Goal: Task Accomplishment & Management: Complete application form

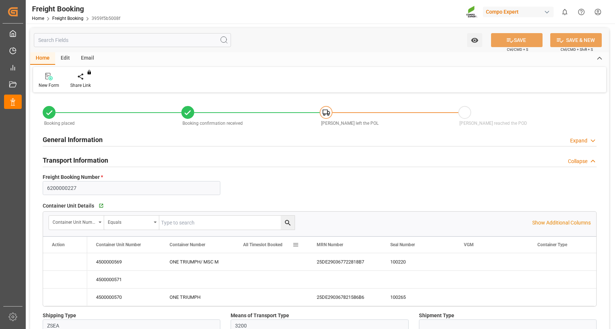
type input "NLRTM"
type input "HKHKG"
type input "0"
type input "95467.68"
type input "[DATE] 01:00"
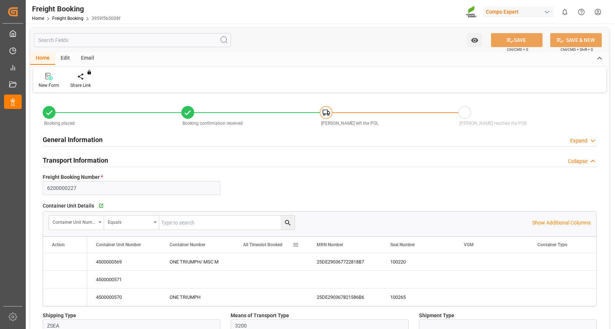
type input "[DATE] 01:00"
type input "[DATE] 14:29"
type input "[DATE] 14:31"
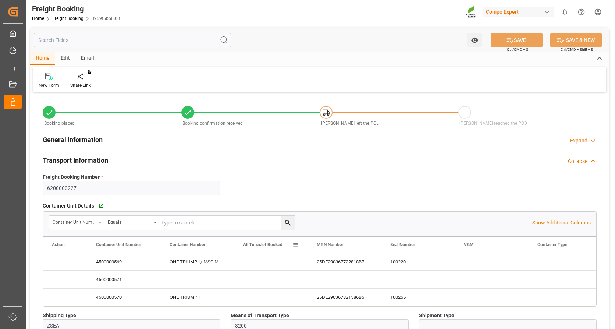
type input "[DATE] 16:11"
type input "05.09.2025 09:49"
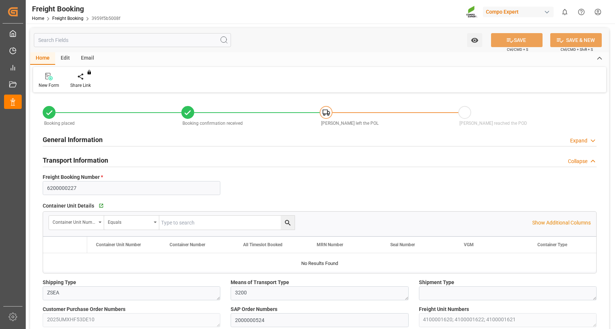
type input "NLRTM"
type input "HKHKG"
type input "0"
type input "95467.68"
type input "[DATE] 01:00"
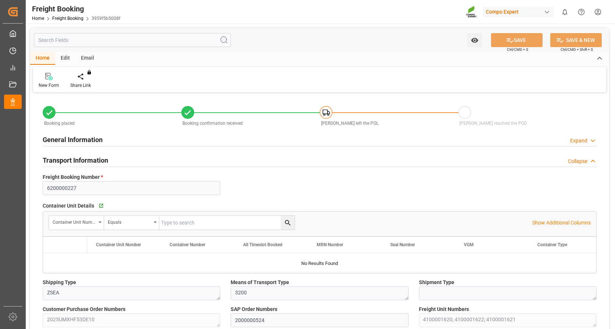
type input "[DATE] 01:00"
type input "[DATE] 14:29"
type input "[DATE] 14:31"
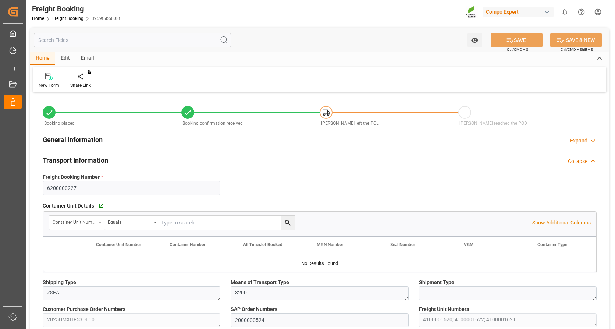
type input "[DATE] 16:11"
type input "05.09.2025 09:49"
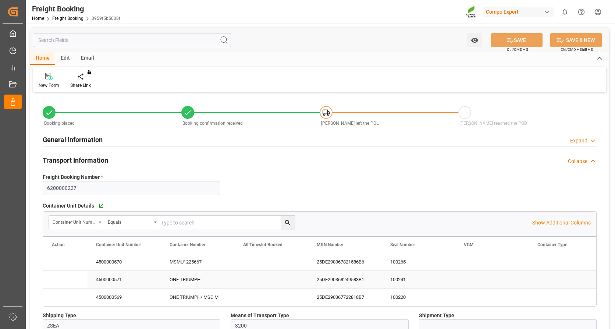
type input "NLRTM"
type input "HKHKG"
type input "0"
type input "95467.68"
type input "[DATE] 01:00"
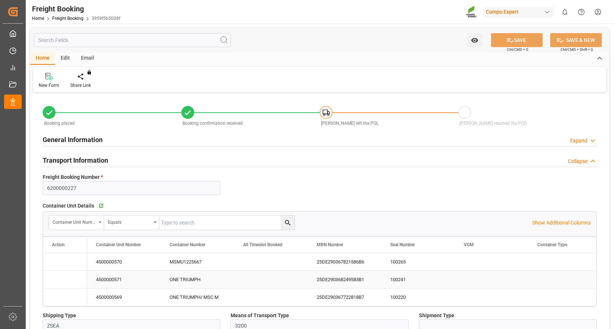
type input "[DATE] 01:00"
type input "[DATE] 14:29"
type input "[DATE] 14:31"
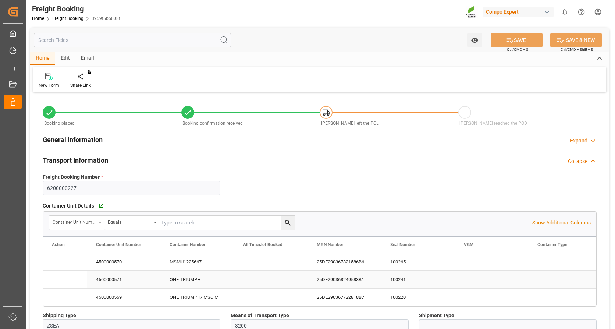
type input "[DATE] 16:11"
type input "[DATE] 09:49"
click at [350, 199] on div "Container Unit Details   Go to Container Unit Grid Container Unit Number Equals…" at bounding box center [320, 253] width 564 height 111
type input "NLRTM"
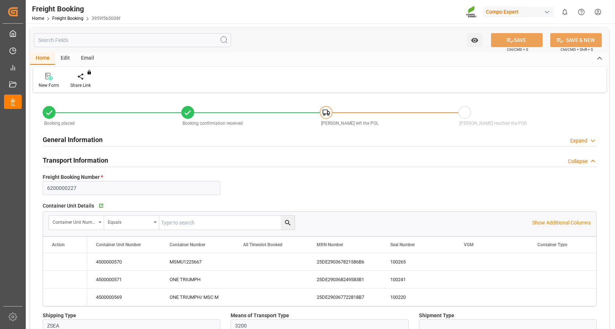
type input "HKHKG"
type input "0"
type input "95467.68"
type input "[DATE] 01:00"
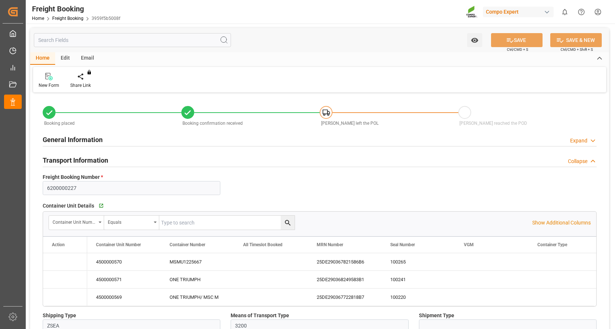
type input "[DATE] 01:00"
type input "[DATE] 14:29"
type input "[DATE] 14:31"
type input "[DATE] 16:11"
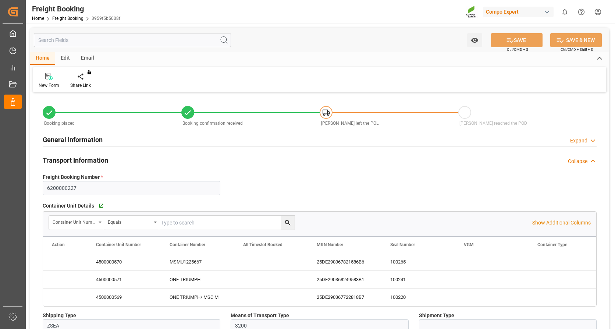
type input "[DATE] 16:11"
type input "[DATE] 09:49"
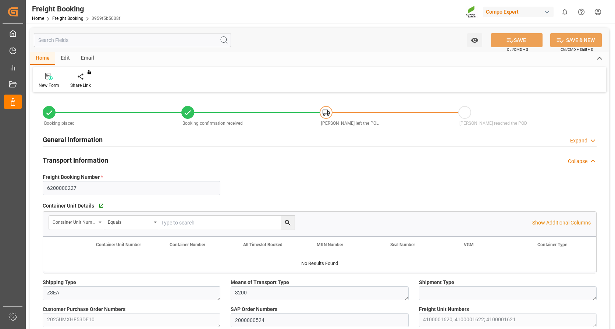
type input "NLRTM"
type input "HKHKG"
type input "0"
type input "95467.68"
type input "[DATE] 01:00"
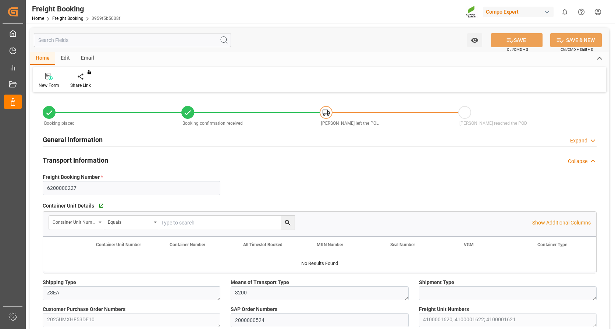
type input "[DATE] 01:00"
type input "[DATE] 14:29"
type input "[DATE] 14:31"
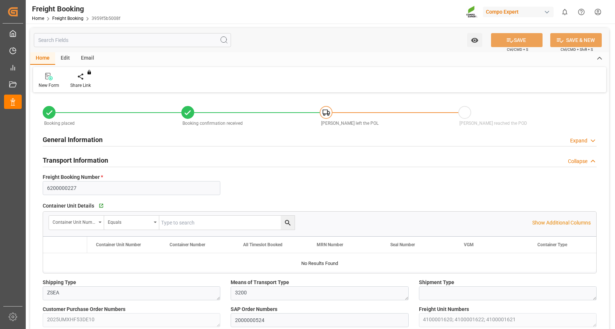
type input "[DATE] 16:11"
type input "[DATE] 09:49"
type input "NLRTM"
type input "HKHKG"
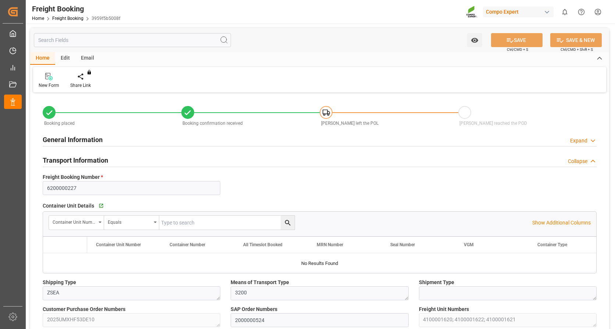
type input "0"
type input "95467.68"
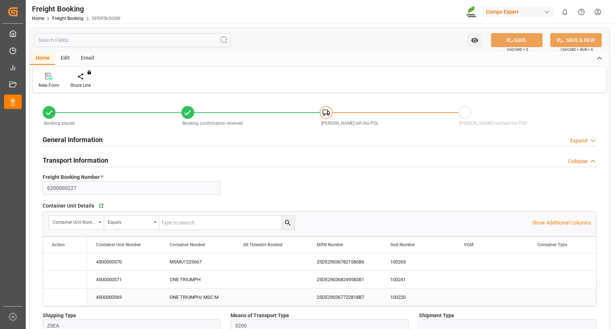
type input "[DATE] 01:00"
type input "[DATE] 14:29"
type input "[DATE] 14:31"
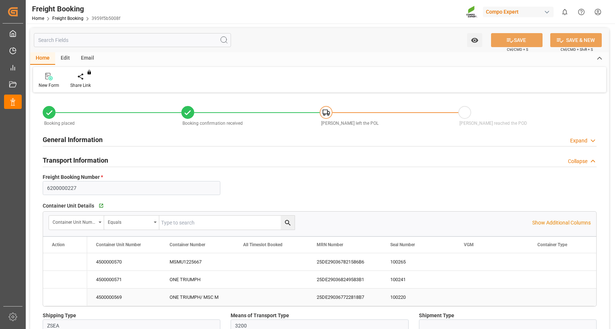
type input "[DATE] 14:31"
type input "[DATE] 16:11"
type input "[DATE] 09:49"
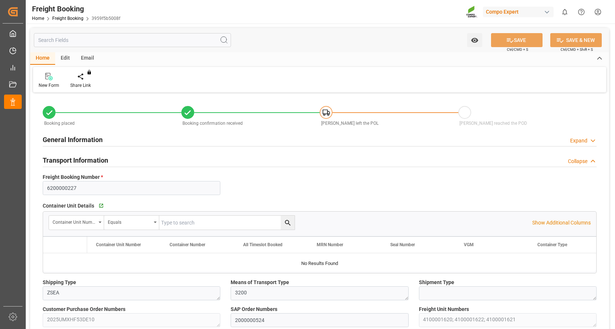
type input "NLRTM"
type input "HKHKG"
type input "0"
type input "123674.04"
type input "[DATE] 01:00"
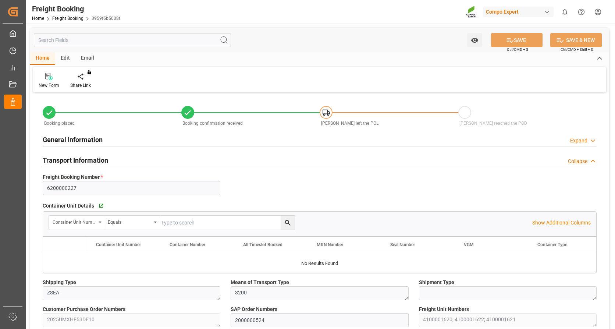
type input "[DATE] 01:00"
type input "[DATE] 14:29"
type input "[DATE] 14:31"
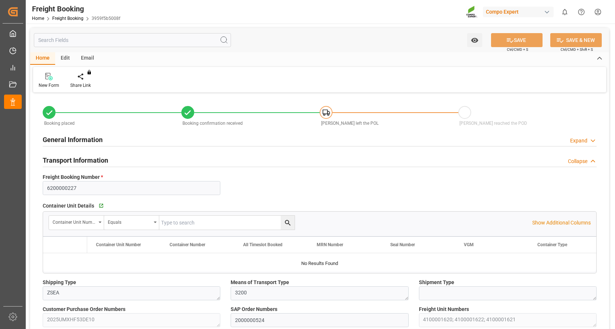
type input "[DATE] 16:11"
type input "[DATE] 09:49"
